Goal: Task Accomplishment & Management: Manage account settings

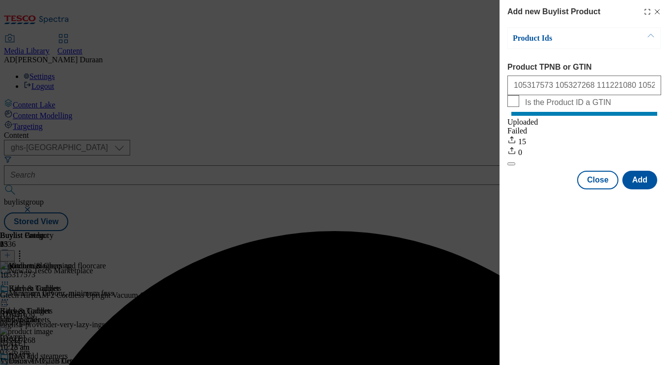
select select "ghs-[GEOGRAPHIC_DATA]"
click at [595, 189] on button "Close" at bounding box center [597, 180] width 41 height 19
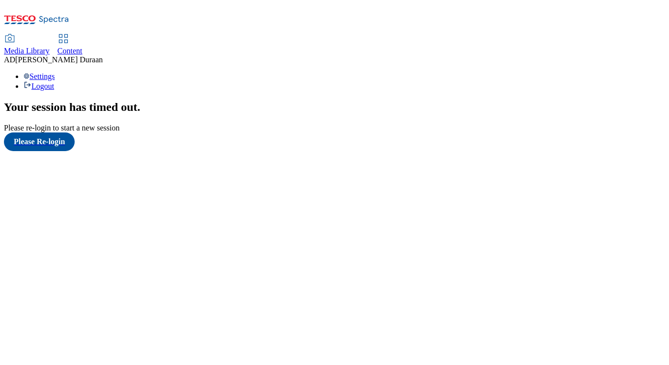
click at [50, 47] on span "Media Library" at bounding box center [27, 51] width 46 height 8
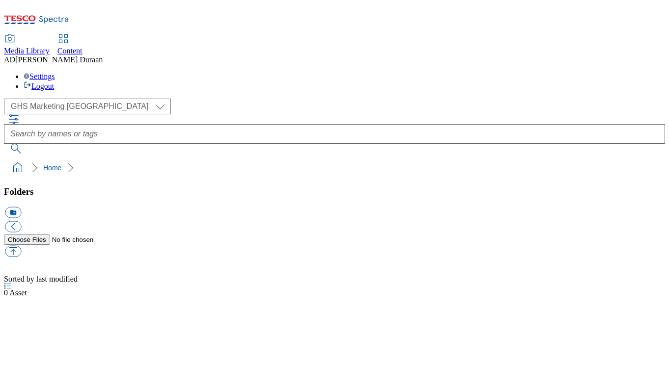
select select "flare-ghs-mktg"
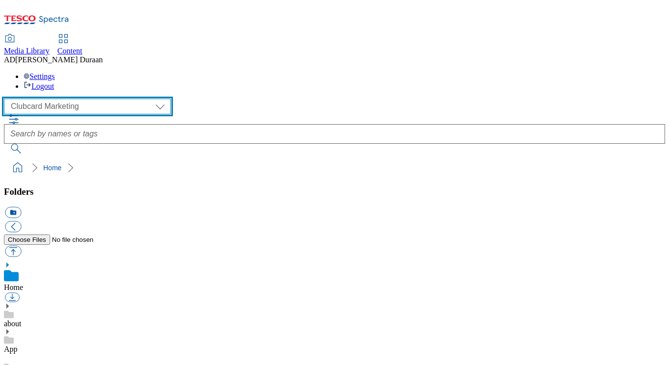
click at [90, 99] on select "Clubcard Marketing Dotcom UK GHS Marketing UK GHS Product UK GHS ROI iGHS Marke…" at bounding box center [87, 107] width 167 height 16
select select "flare-ghs-mktg"
click at [7, 99] on select "Clubcard Marketing Dotcom UK GHS Marketing UK GHS Product UK GHS ROI iGHS Marke…" at bounding box center [87, 107] width 167 height 16
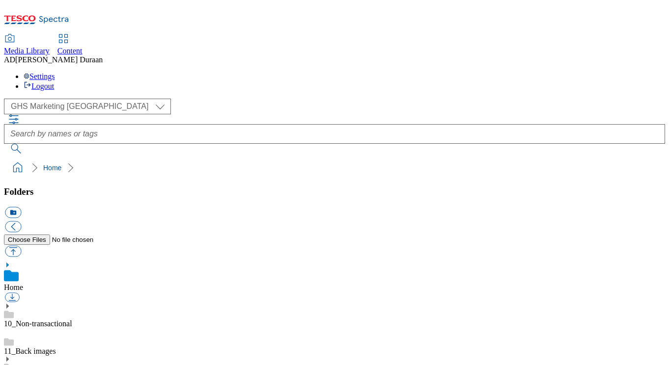
click at [82, 47] on span "Content" at bounding box center [69, 51] width 25 height 8
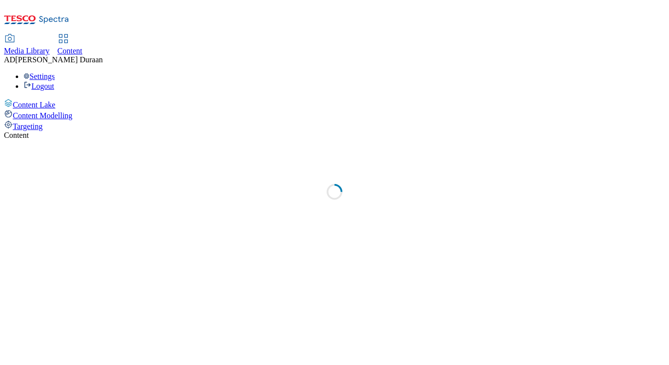
select select "ghs-uk"
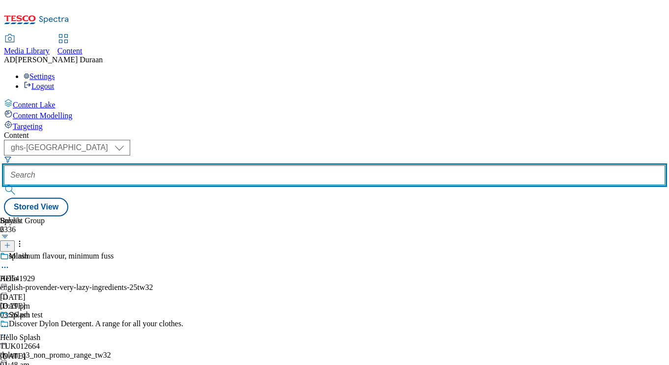
click at [226, 165] on input "text" at bounding box center [334, 175] width 661 height 20
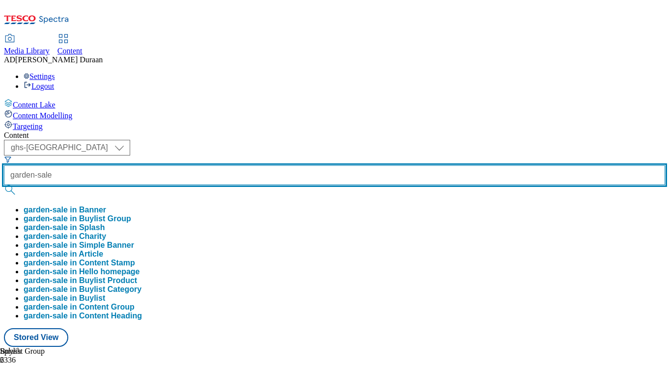
type input "garden-sale"
click at [4, 185] on button "submit" at bounding box center [11, 190] width 14 height 10
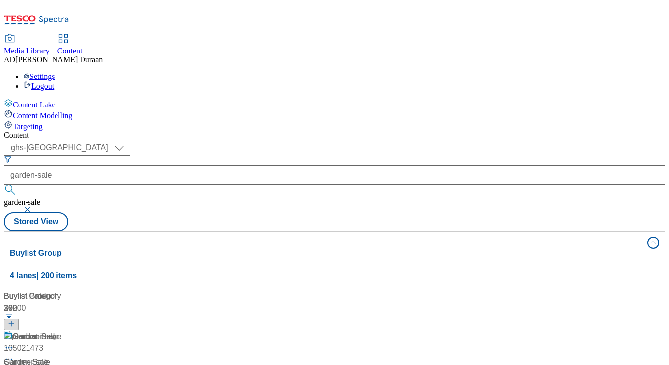
click at [393, 131] on div "Content" at bounding box center [334, 135] width 661 height 9
click at [48, 356] on span "Garden Sale" at bounding box center [26, 362] width 44 height 12
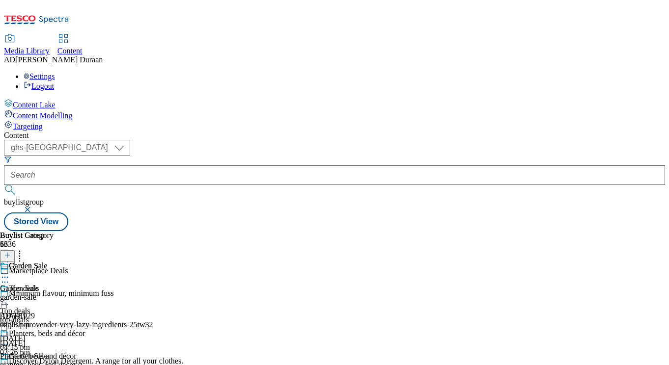
click at [103, 262] on div "Garden Sale Garden Sale garden-sale 23 Sept 2025 02:23 pm" at bounding box center [51, 296] width 103 height 68
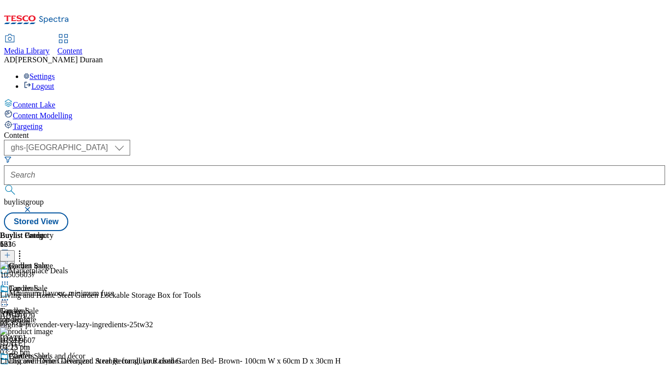
click at [10, 295] on icon at bounding box center [5, 300] width 10 height 10
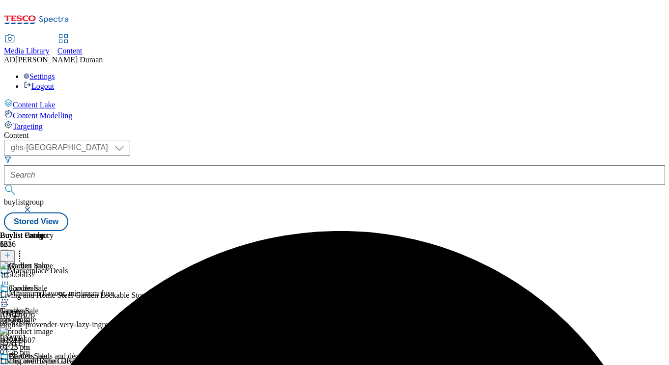
click at [10, 295] on icon at bounding box center [5, 300] width 10 height 10
click at [10, 363] on icon at bounding box center [5, 368] width 10 height 10
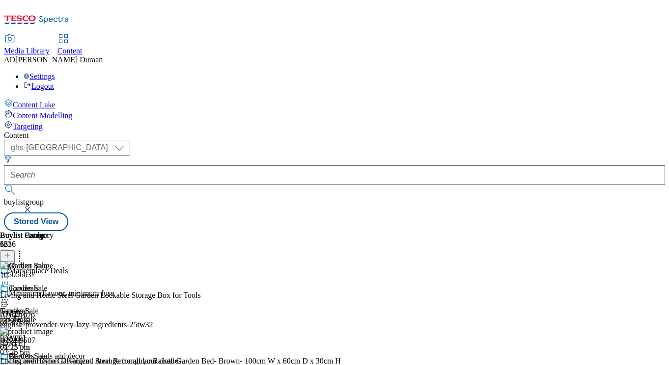
scroll to position [98, 0]
click at [10, 363] on icon at bounding box center [5, 368] width 10 height 10
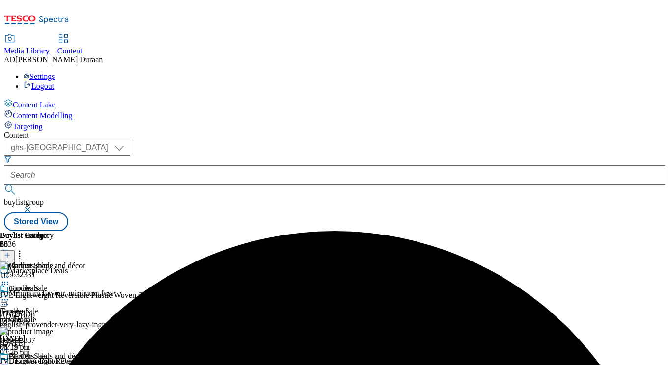
scroll to position [0, 79]
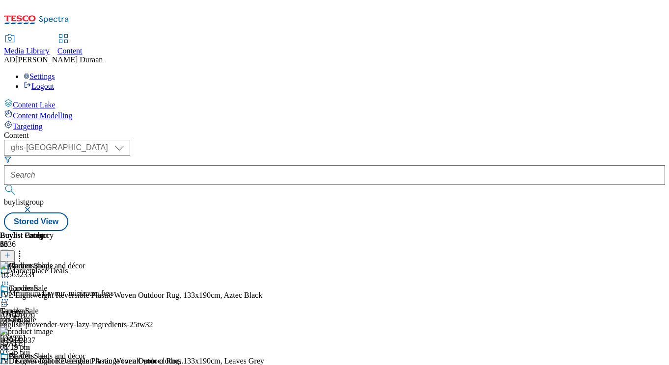
click at [6, 299] on circle at bounding box center [4, 299] width 1 height 1
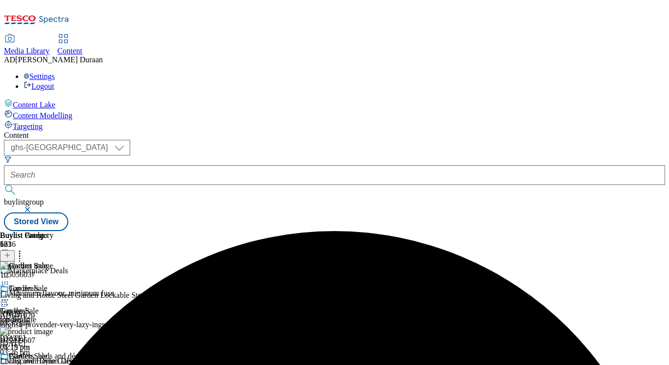
click at [6, 299] on circle at bounding box center [4, 299] width 1 height 1
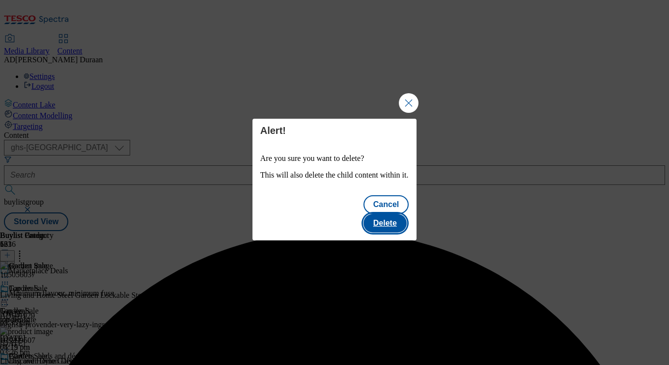
click at [385, 217] on button "Delete" at bounding box center [384, 223] width 43 height 19
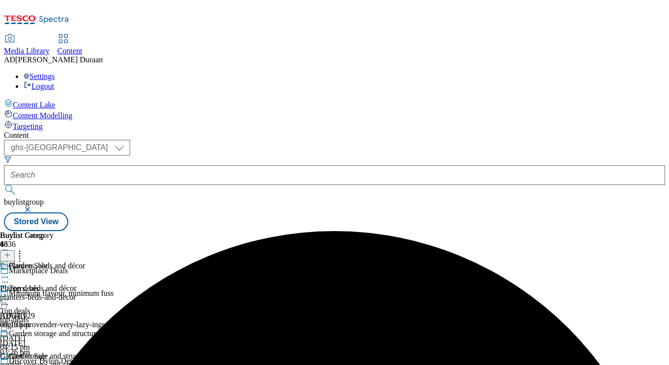
click at [10, 272] on icon at bounding box center [5, 277] width 10 height 10
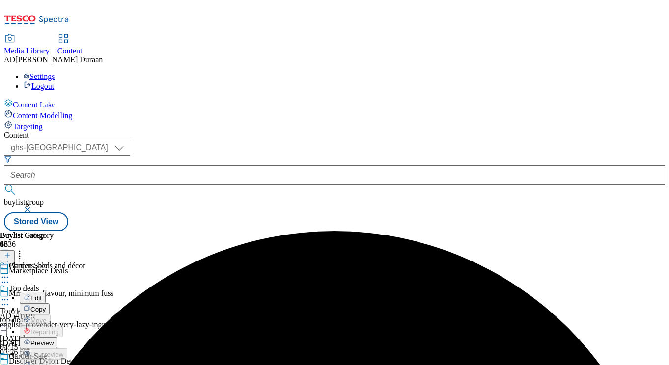
click at [54, 340] on span "Preview" at bounding box center [41, 343] width 23 height 7
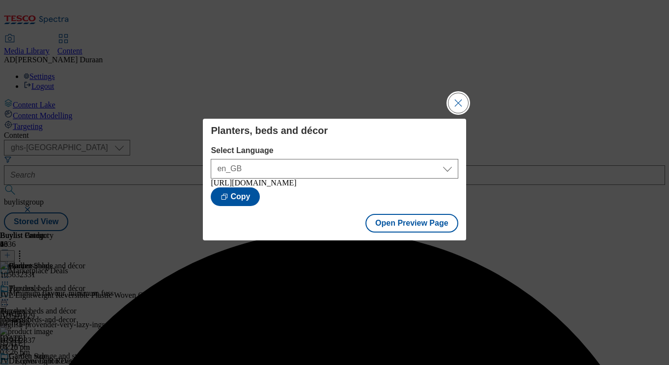
click at [455, 98] on button "Close Modal" at bounding box center [458, 103] width 20 height 20
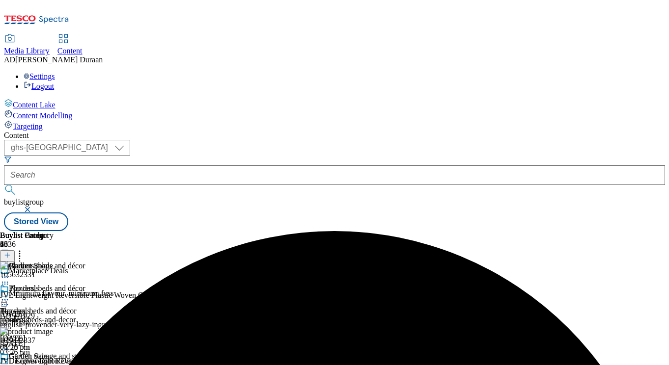
click at [10, 295] on icon at bounding box center [5, 300] width 10 height 10
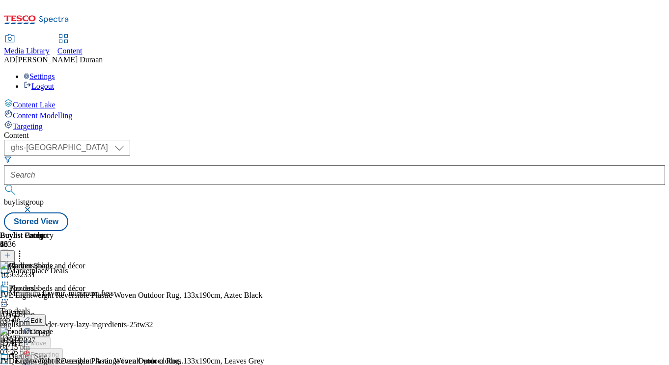
click at [10, 295] on icon at bounding box center [5, 300] width 10 height 10
click at [10, 363] on icon at bounding box center [5, 368] width 10 height 10
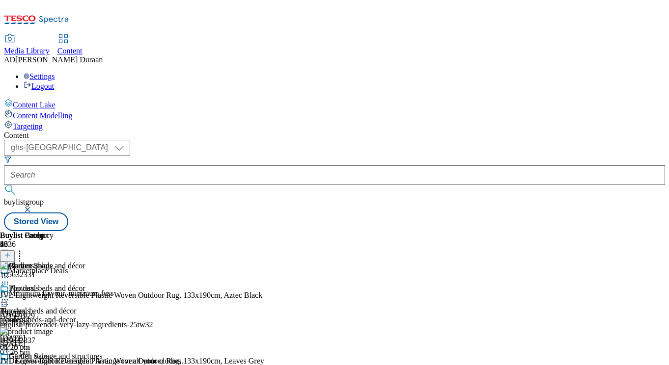
scroll to position [92, 0]
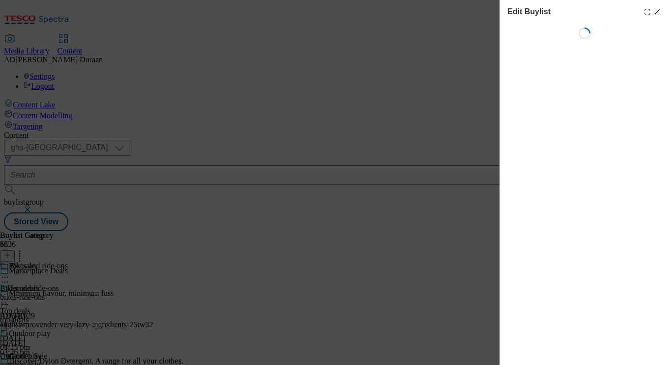
scroll to position [0, 0]
select select "evergreen"
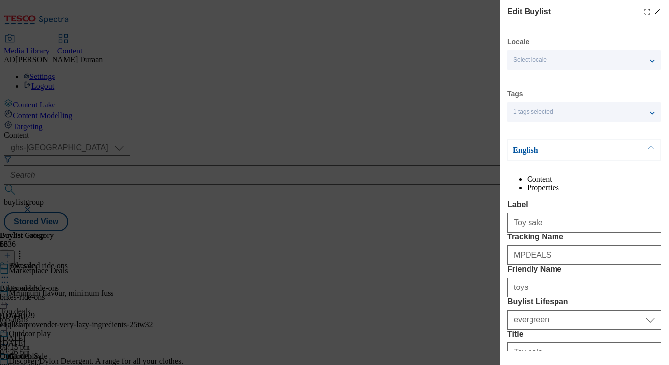
select select "Banner"
click at [654, 10] on icon "Modal" at bounding box center [657, 12] width 8 height 8
select select "evergreen"
select select "Banner"
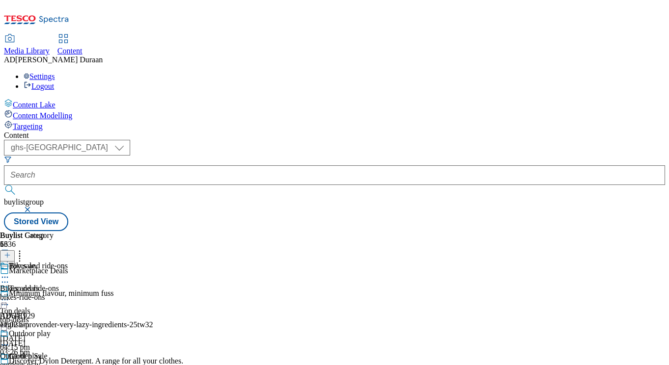
scroll to position [217, 0]
click at [25, 249] on icon at bounding box center [20, 254] width 10 height 10
click at [59, 282] on button "Reorder" at bounding box center [39, 288] width 39 height 12
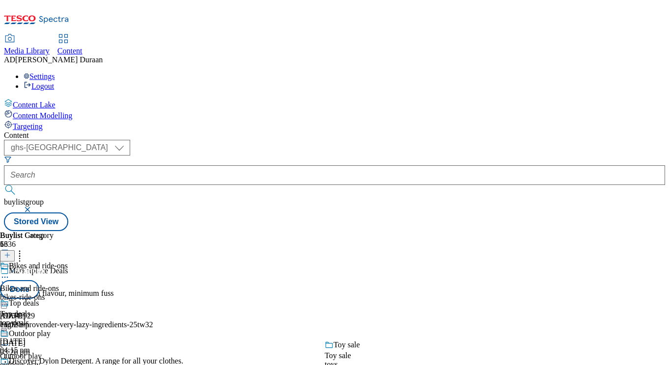
drag, startPoint x: 457, startPoint y: 179, endPoint x: 460, endPoint y: 386, distance: 207.2
click at [460, 235] on html "Icons icon_account icon_add icon_backward_link icon_basket icon_benefits icon_c…" at bounding box center [334, 117] width 669 height 235
click at [39, 280] on button "Done" at bounding box center [19, 289] width 39 height 19
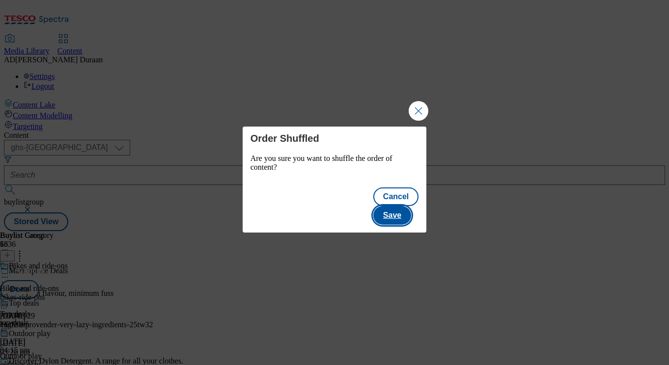
click at [401, 210] on button "Save" at bounding box center [392, 215] width 38 height 19
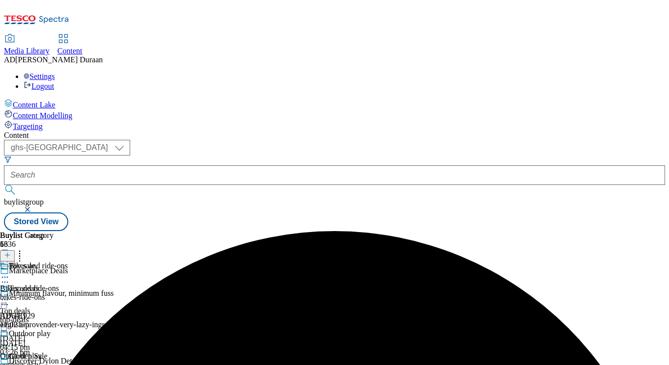
click at [30, 307] on div "Top deals" at bounding box center [15, 311] width 30 height 9
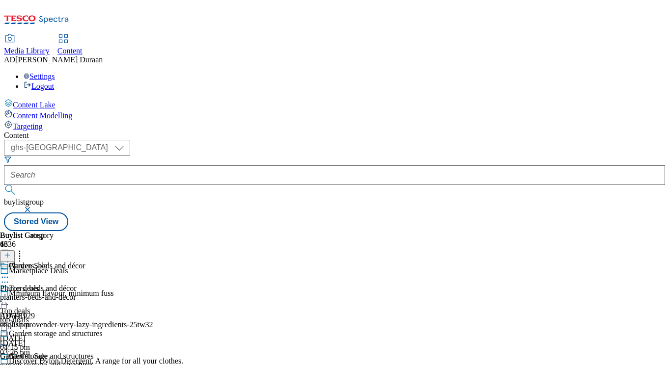
click at [103, 293] on div "planters-beds-and-decor" at bounding box center [51, 297] width 103 height 9
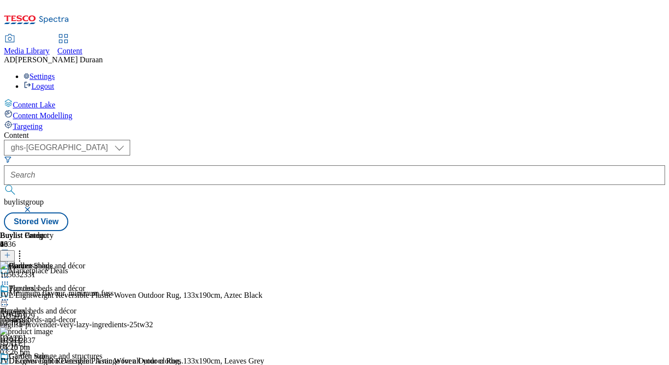
click at [25, 249] on icon at bounding box center [20, 254] width 10 height 10
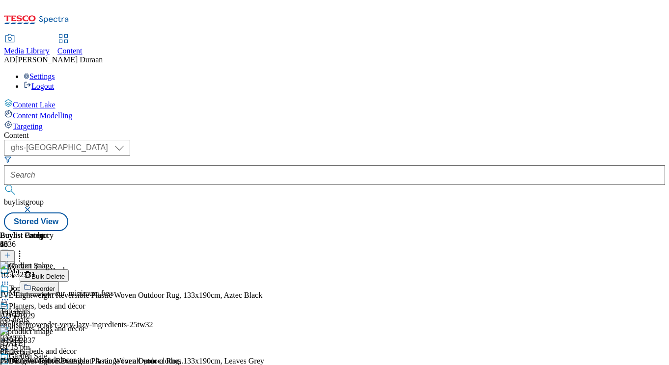
click at [59, 282] on button "Reorder" at bounding box center [39, 288] width 39 height 12
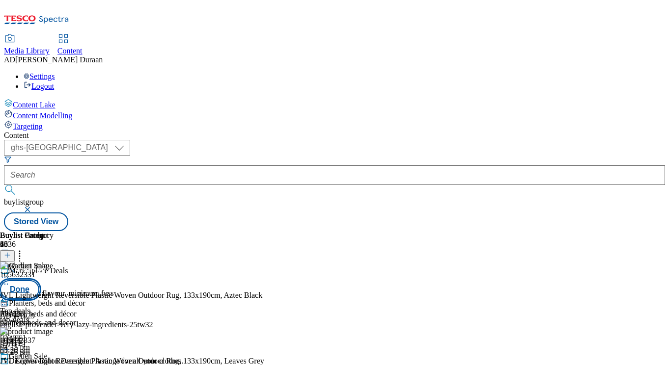
click at [39, 280] on button "Done" at bounding box center [19, 289] width 39 height 19
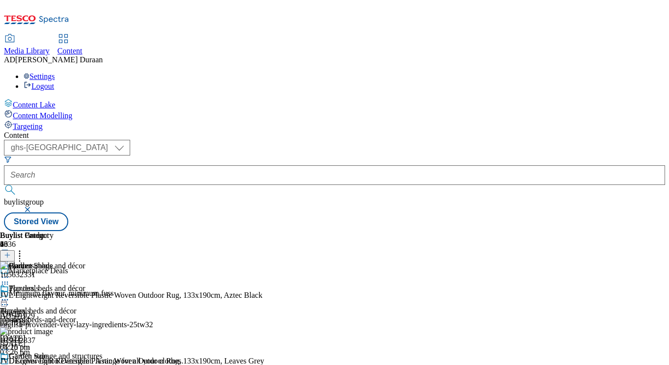
click at [10, 295] on icon at bounding box center [5, 300] width 10 height 10
click at [103, 315] on li "Edit" at bounding box center [61, 320] width 83 height 11
click at [6, 299] on circle at bounding box center [4, 299] width 1 height 1
click at [42, 317] on span "Edit" at bounding box center [35, 320] width 11 height 7
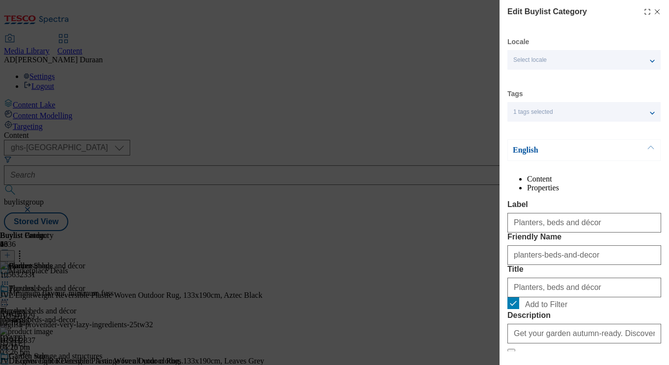
scroll to position [118, 0]
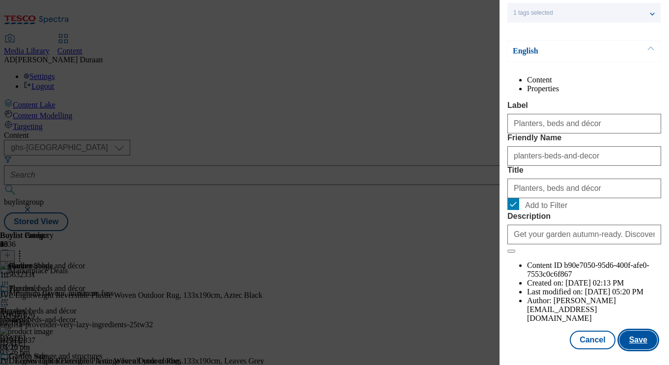
click at [637, 341] on button "Save" at bounding box center [638, 340] width 38 height 19
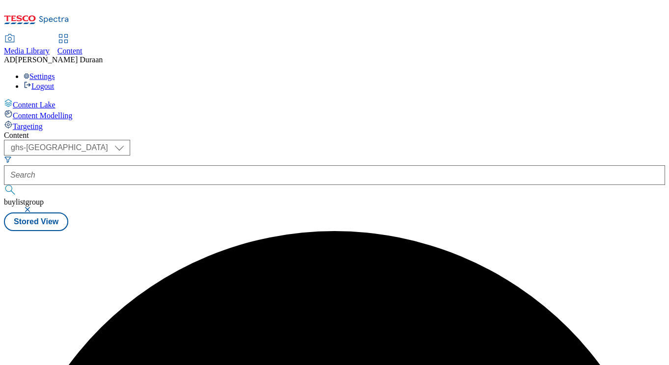
scroll to position [0, 0]
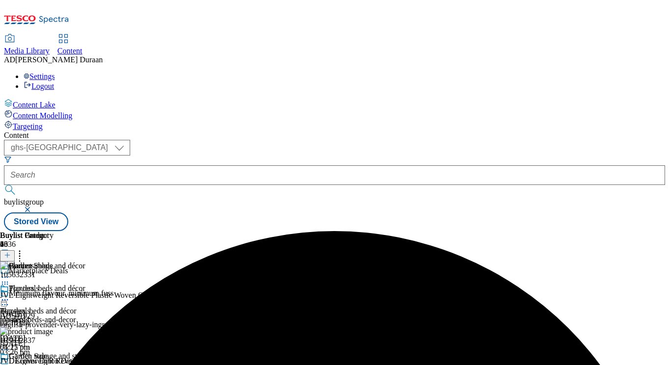
click at [10, 295] on icon at bounding box center [5, 300] width 10 height 10
click at [54, 362] on span "Preview" at bounding box center [41, 365] width 23 height 7
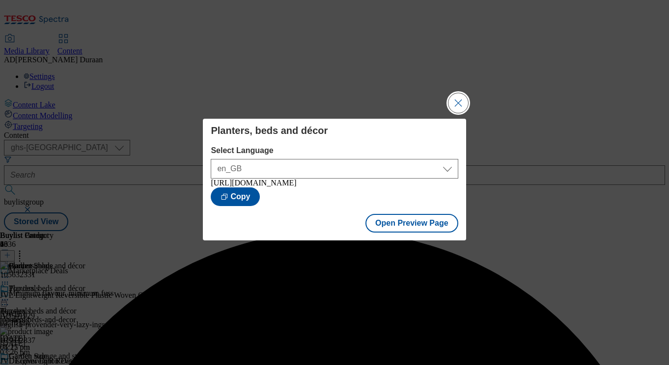
click at [462, 97] on button "Close Modal" at bounding box center [458, 103] width 20 height 20
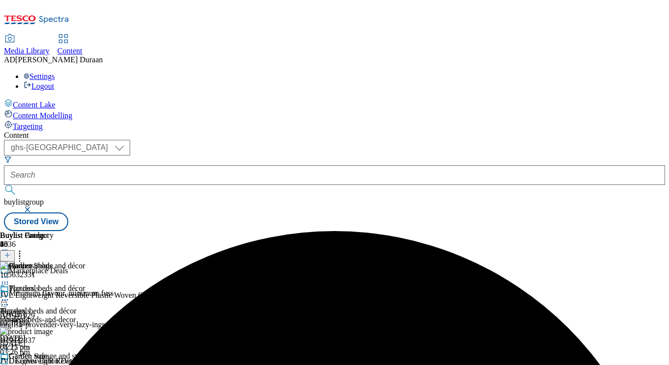
click at [10, 295] on icon at bounding box center [5, 300] width 10 height 10
click at [10, 363] on icon at bounding box center [5, 368] width 10 height 10
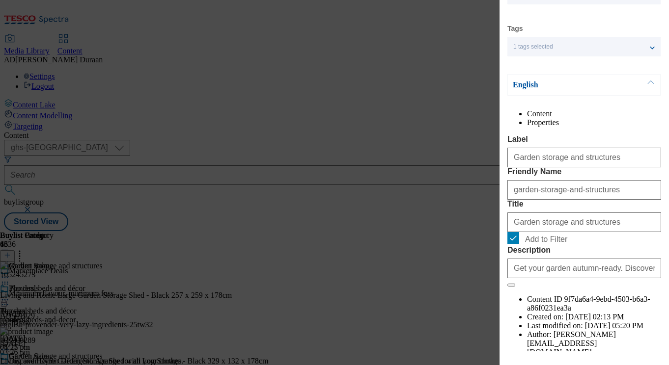
scroll to position [118, 0]
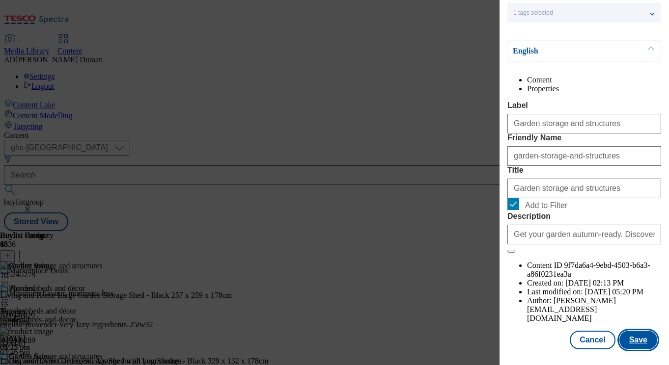
click at [641, 342] on button "Save" at bounding box center [638, 340] width 38 height 19
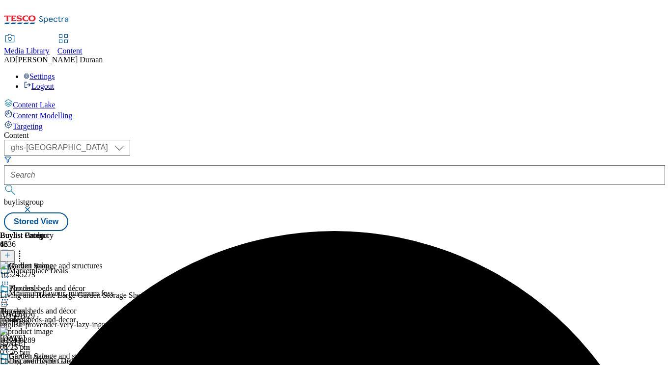
scroll to position [0, 0]
click at [10, 363] on icon at bounding box center [5, 368] width 10 height 10
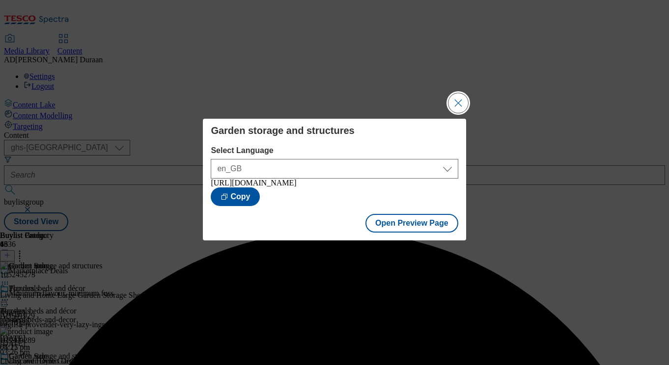
click at [460, 98] on button "Close Modal" at bounding box center [458, 103] width 20 height 20
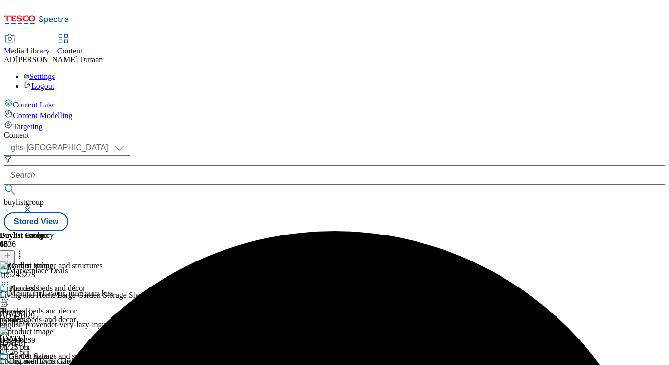
click at [10, 363] on icon at bounding box center [5, 368] width 10 height 10
